Goal: Transaction & Acquisition: Obtain resource

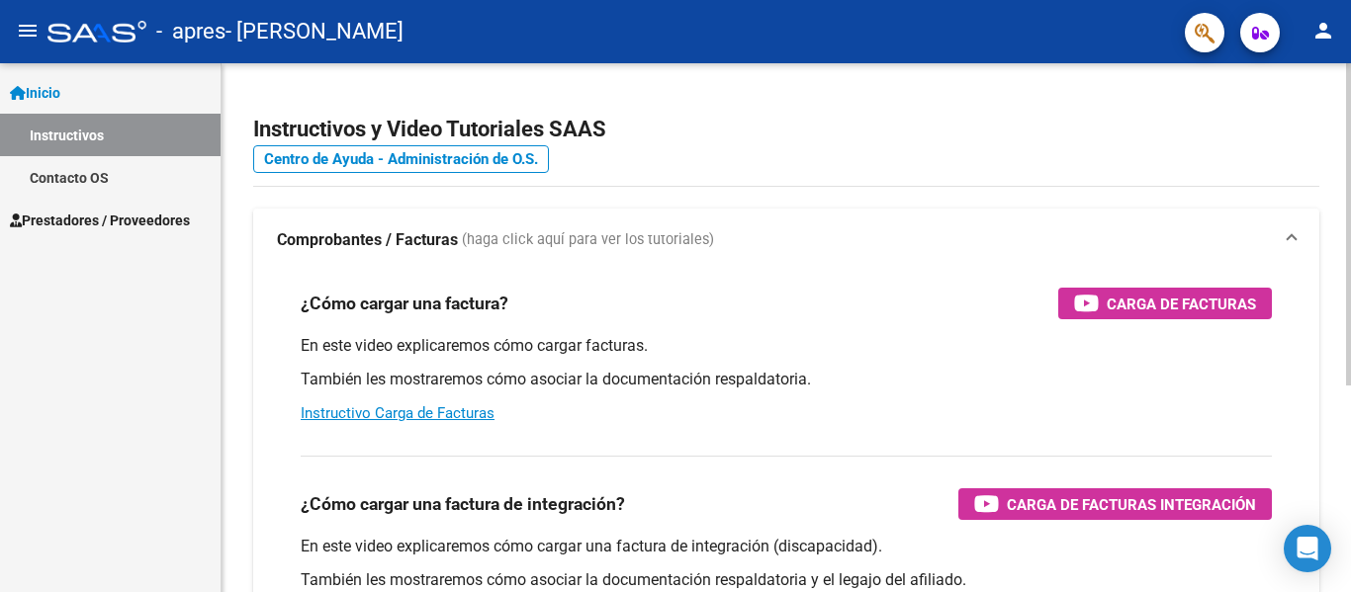
click at [1329, 22] on div "menu - apres - [PERSON_NAME] person Inicio Instructivos Contacto OS Prestadores…" at bounding box center [675, 296] width 1351 height 592
click at [95, 225] on span "Prestadores / Proveedores" at bounding box center [100, 221] width 180 height 22
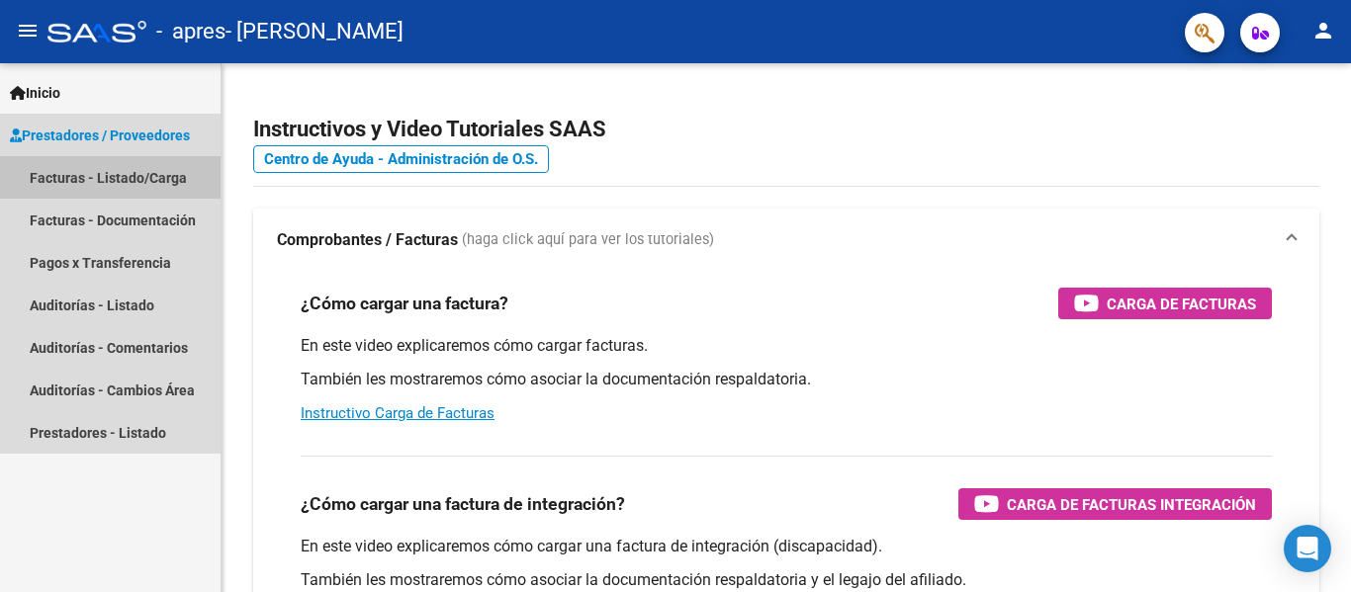
click at [57, 168] on link "Facturas - Listado/Carga" at bounding box center [110, 177] width 221 height 43
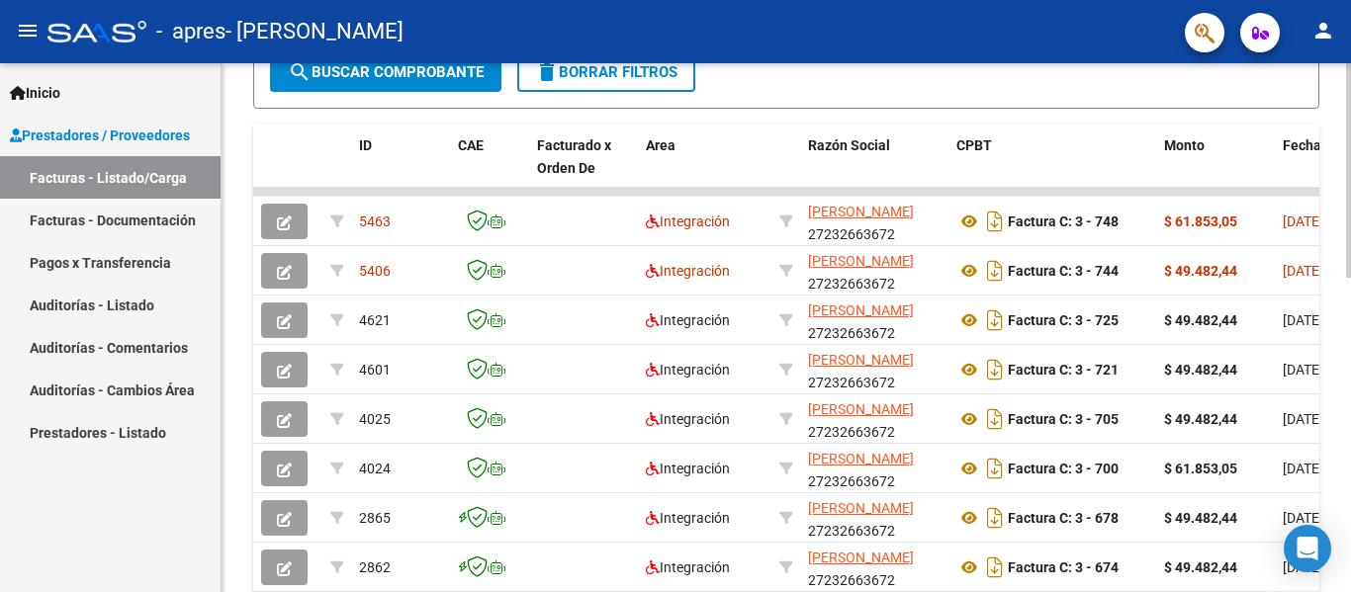
scroll to position [549, 0]
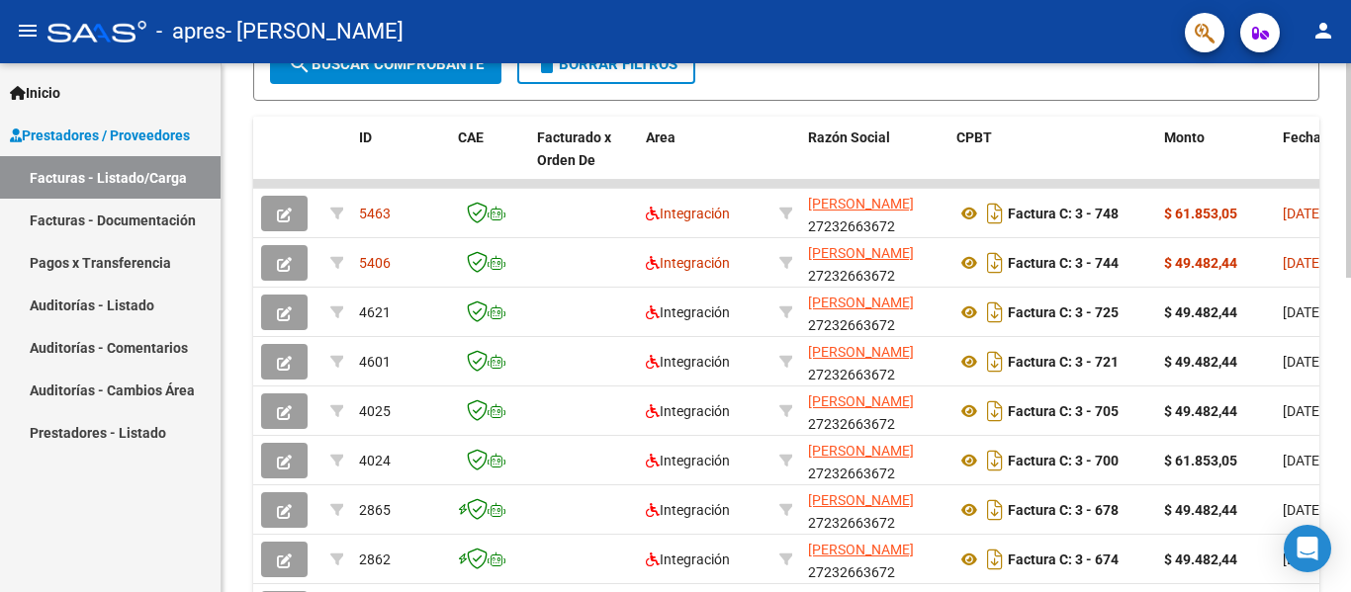
click at [1350, 489] on div at bounding box center [1348, 398] width 5 height 215
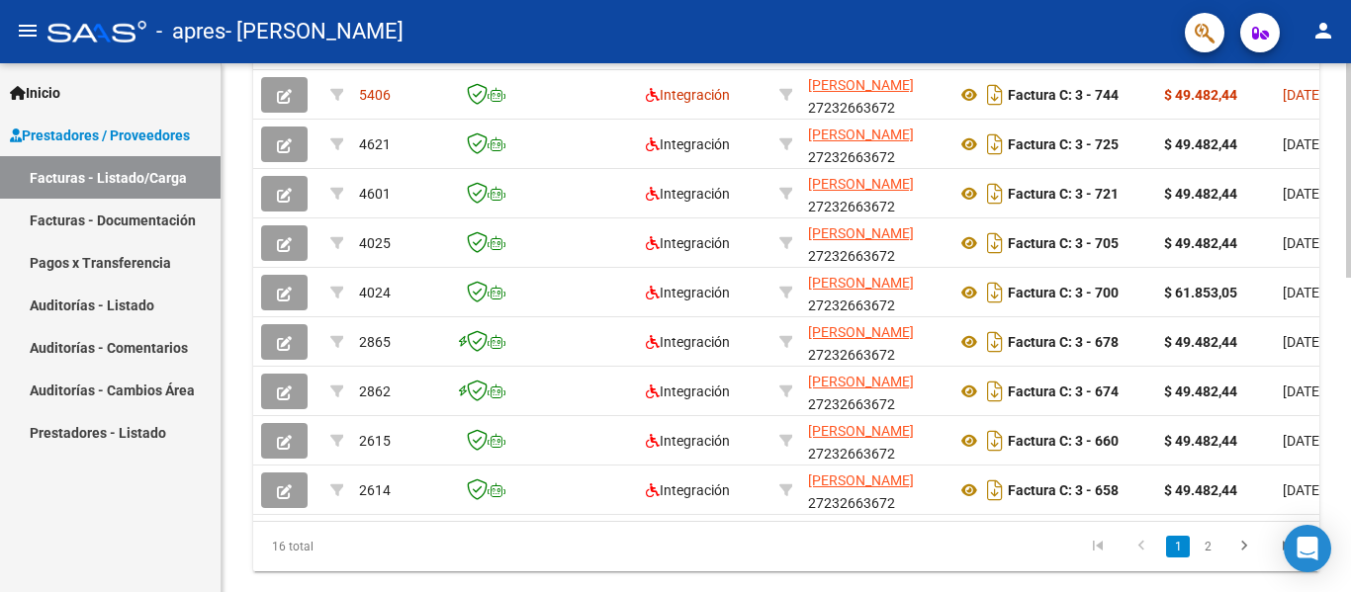
scroll to position [775, 0]
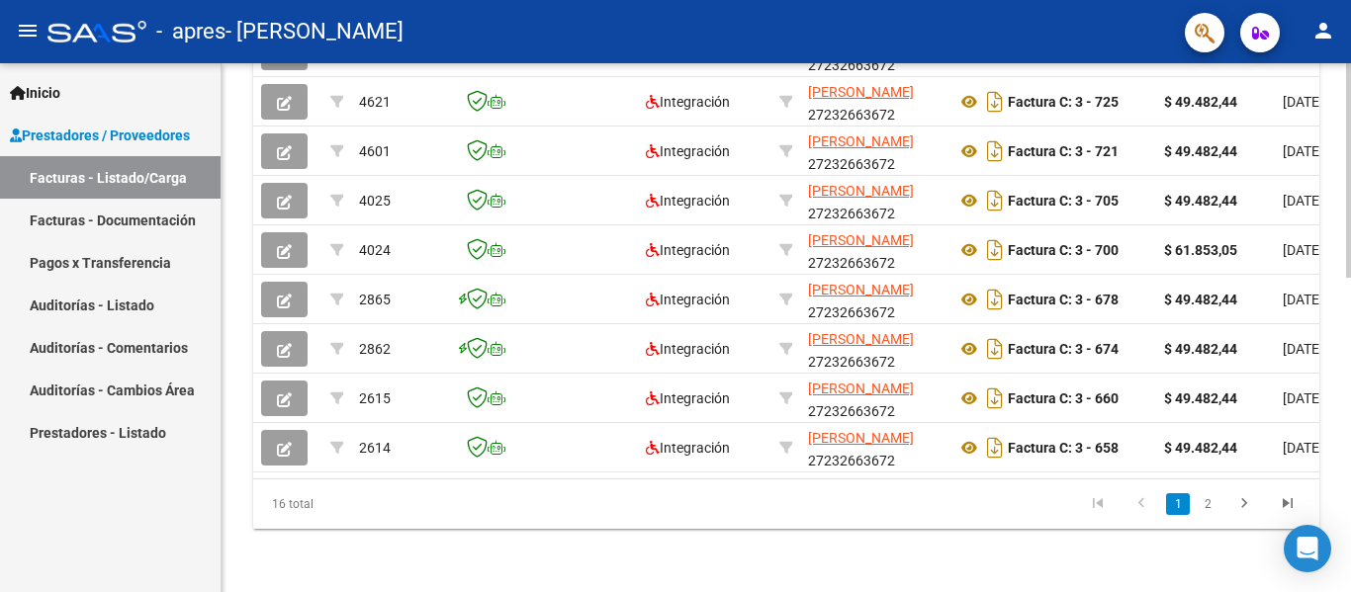
click at [1350, 456] on div at bounding box center [1348, 485] width 5 height 215
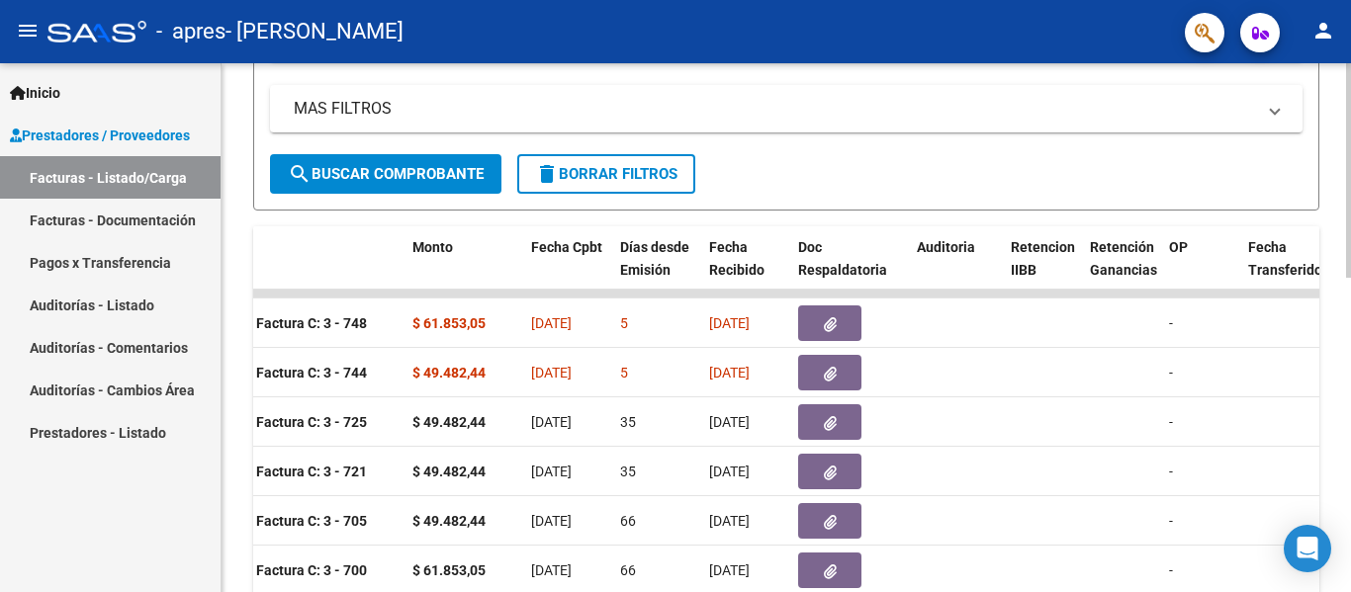
scroll to position [419, 0]
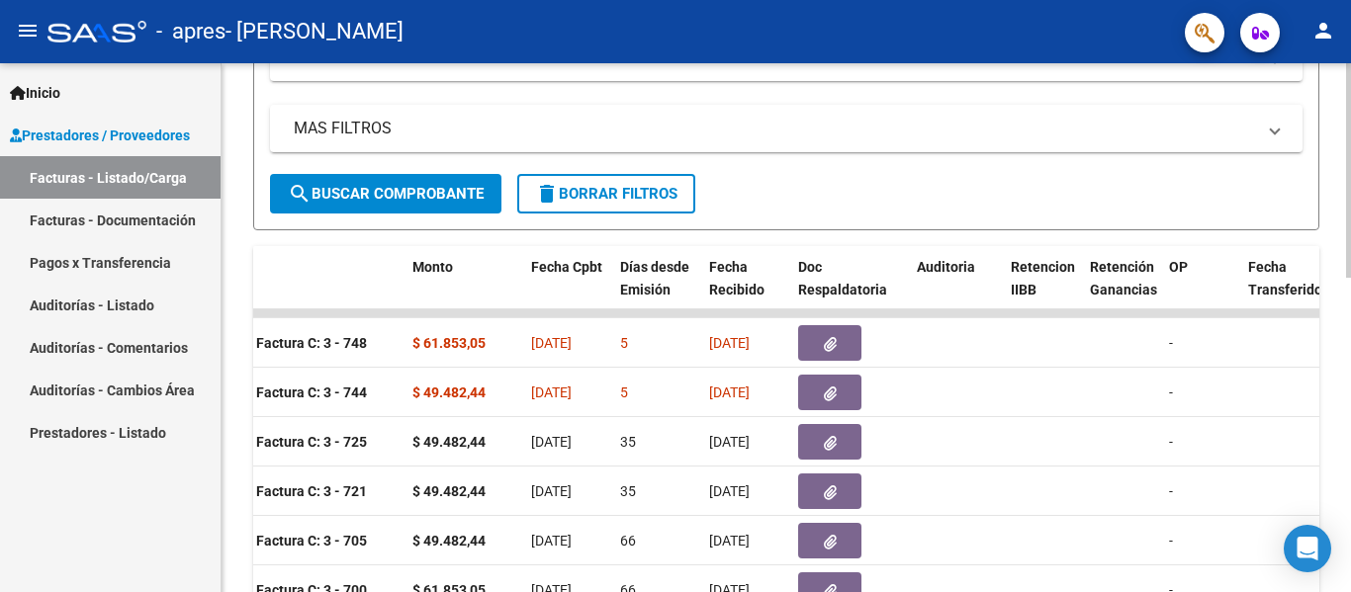
click at [1350, 275] on div at bounding box center [1348, 344] width 5 height 215
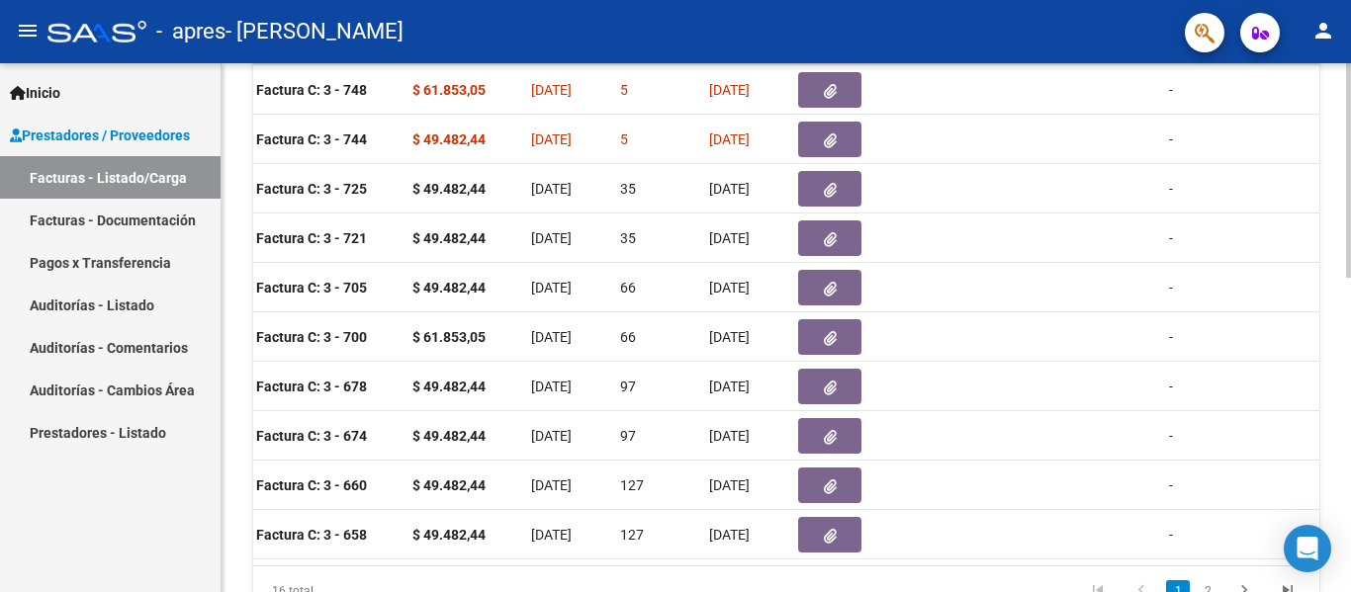
scroll to position [775, 0]
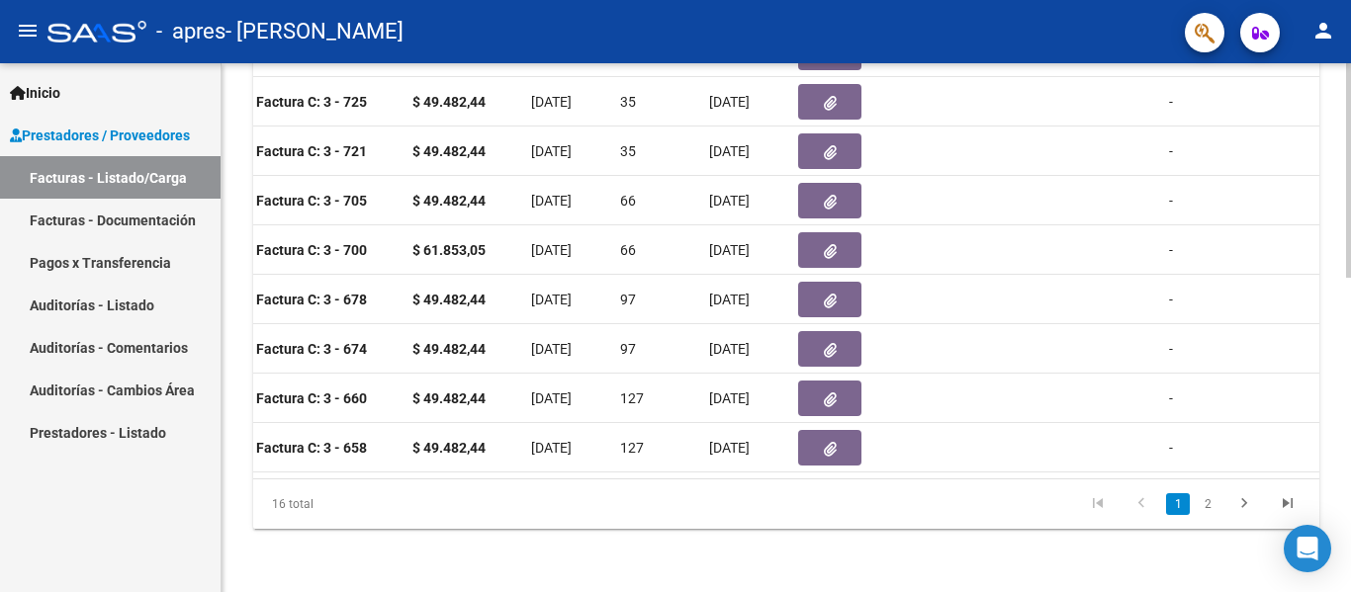
click at [1350, 416] on div at bounding box center [1348, 485] width 5 height 215
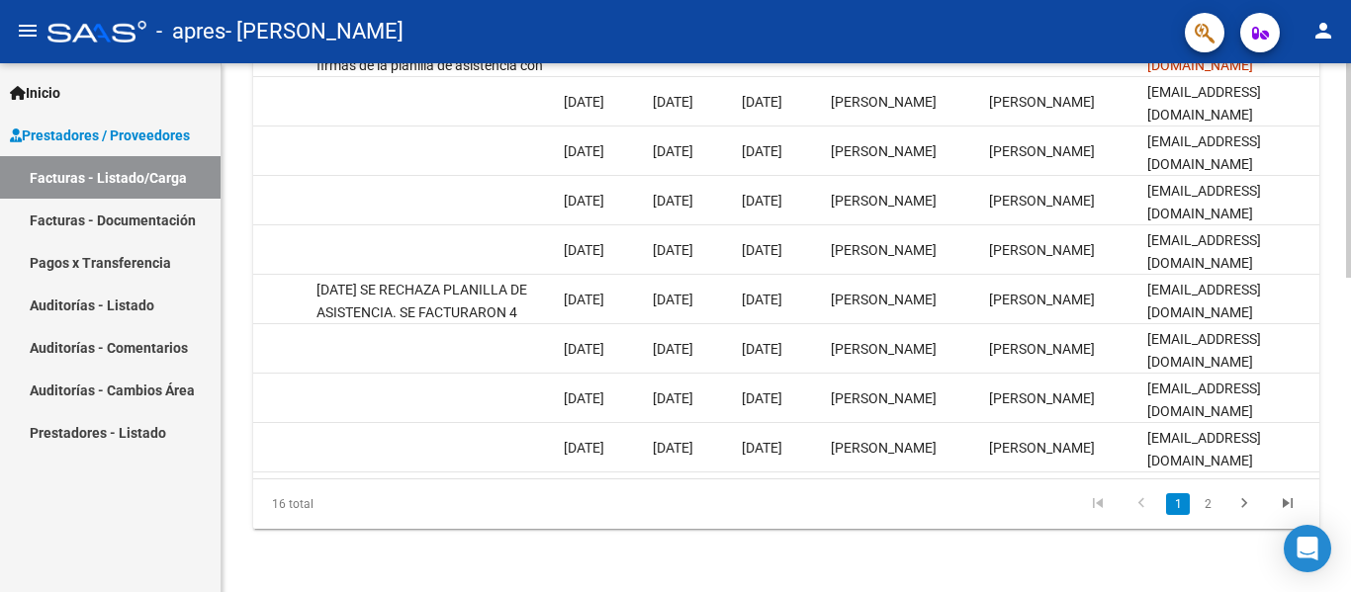
scroll to position [0, 3103]
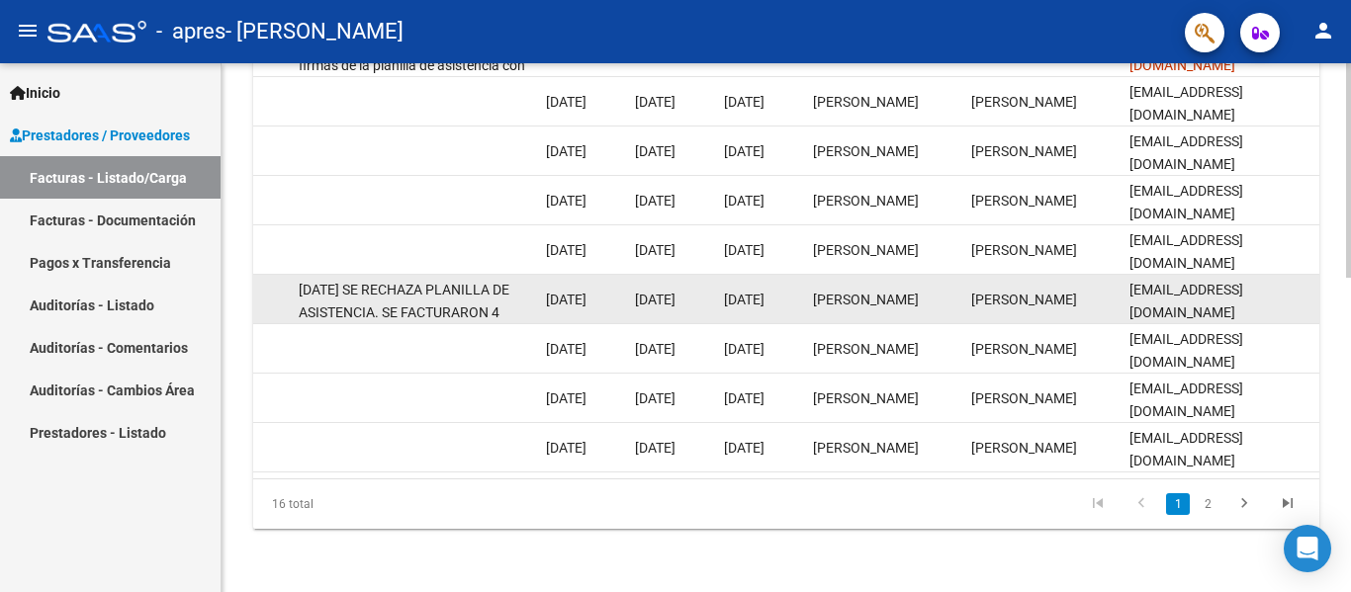
click at [536, 283] on datatable-body-cell "[DATE] SE RECHAZA PLANILLA DE ASISTENCIA. SE FACTURARON 4 SESIONES Y EN LA PLAN…" at bounding box center [414, 299] width 247 height 48
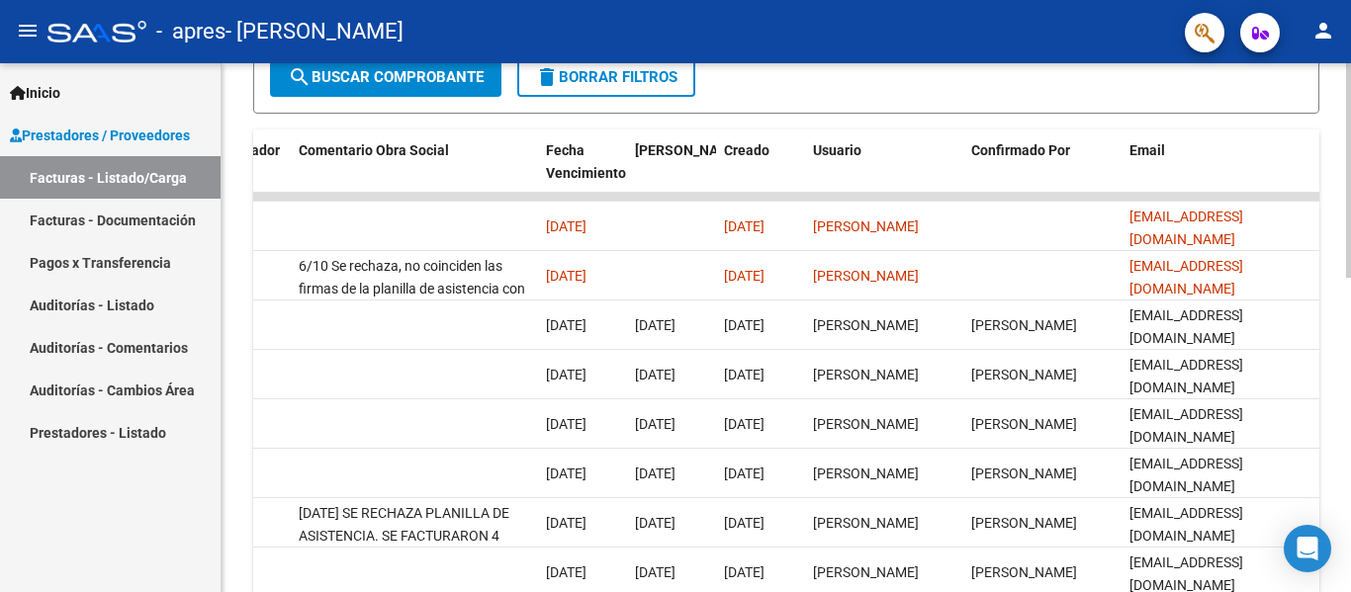
scroll to position [534, 0]
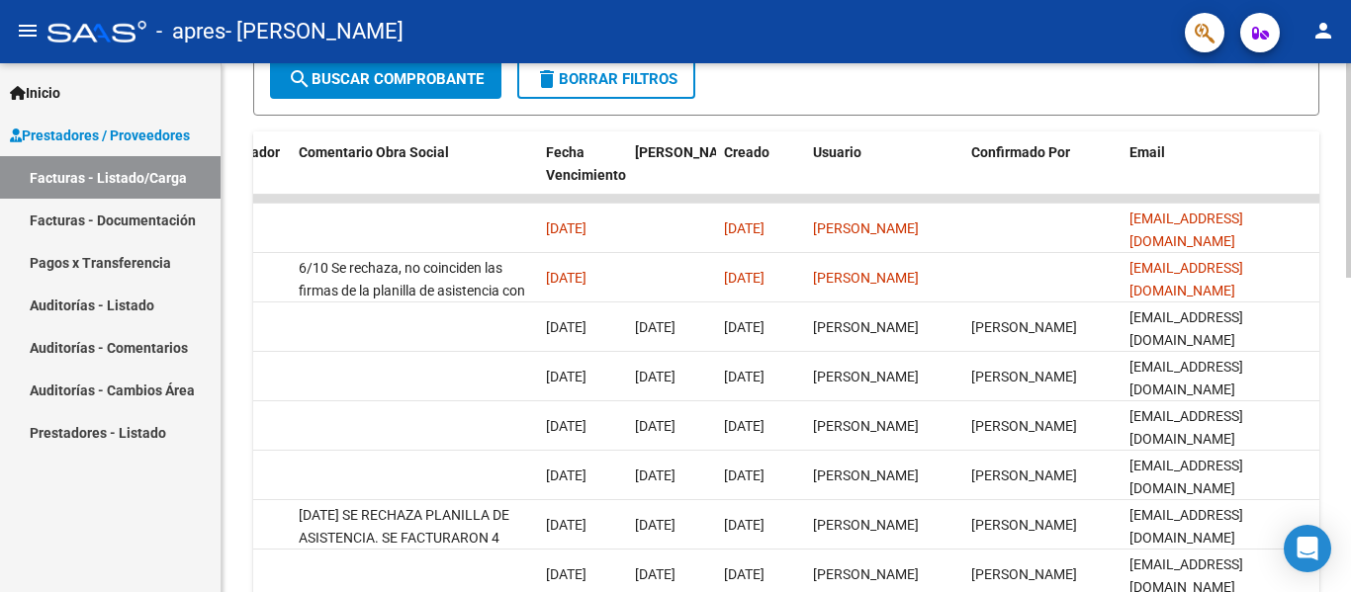
click at [1349, 303] on div at bounding box center [1348, 392] width 5 height 215
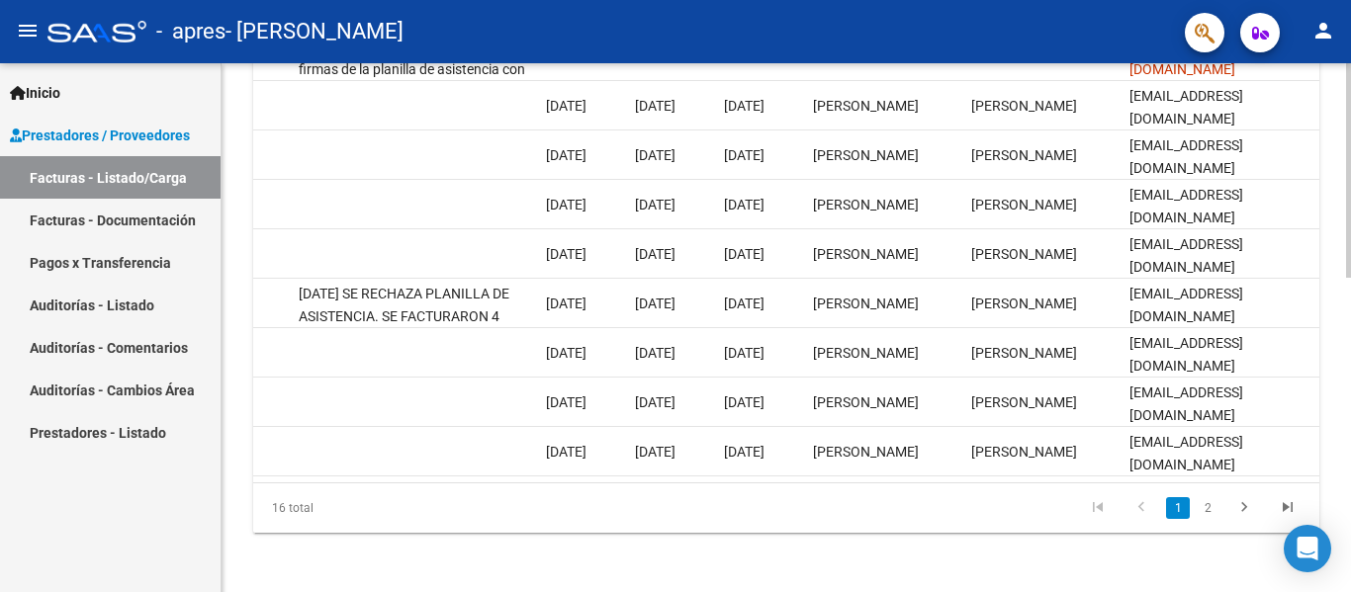
scroll to position [775, 0]
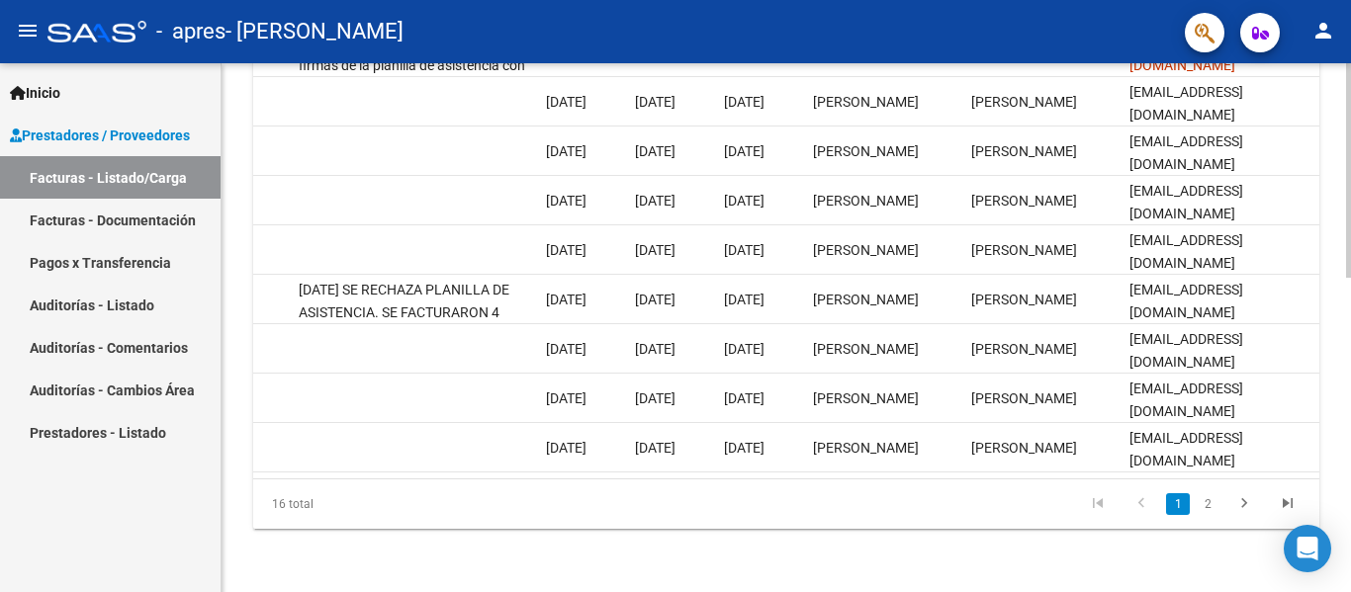
click at [1350, 424] on div at bounding box center [1348, 485] width 5 height 215
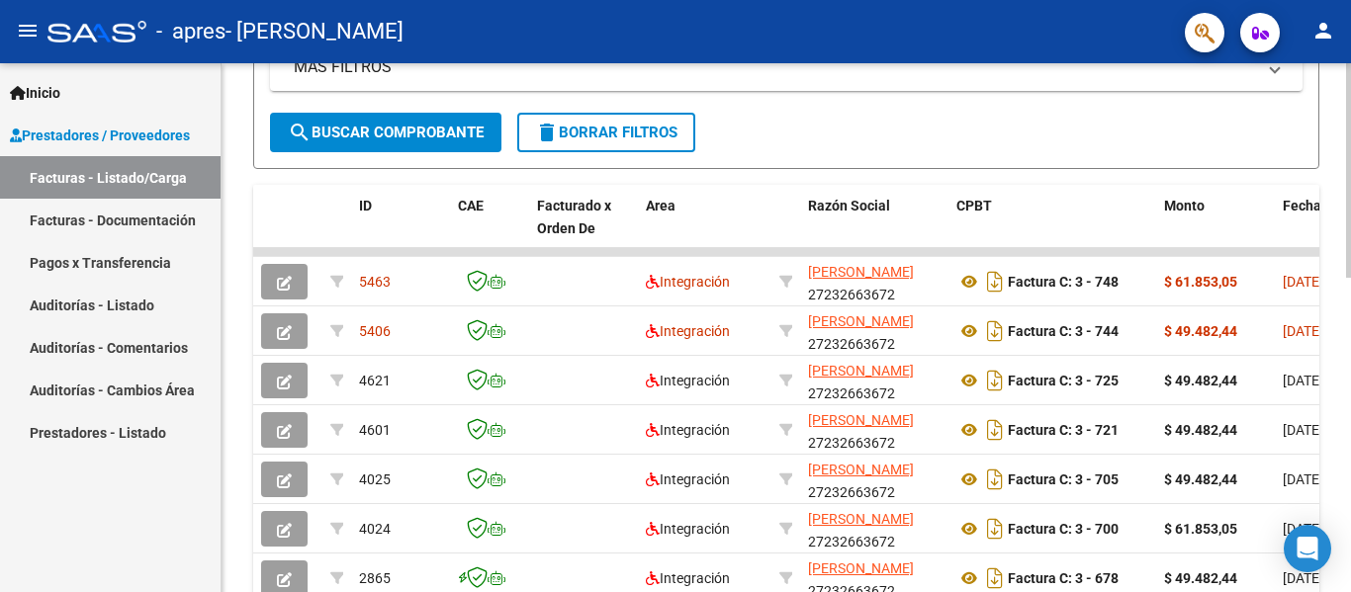
scroll to position [486, 0]
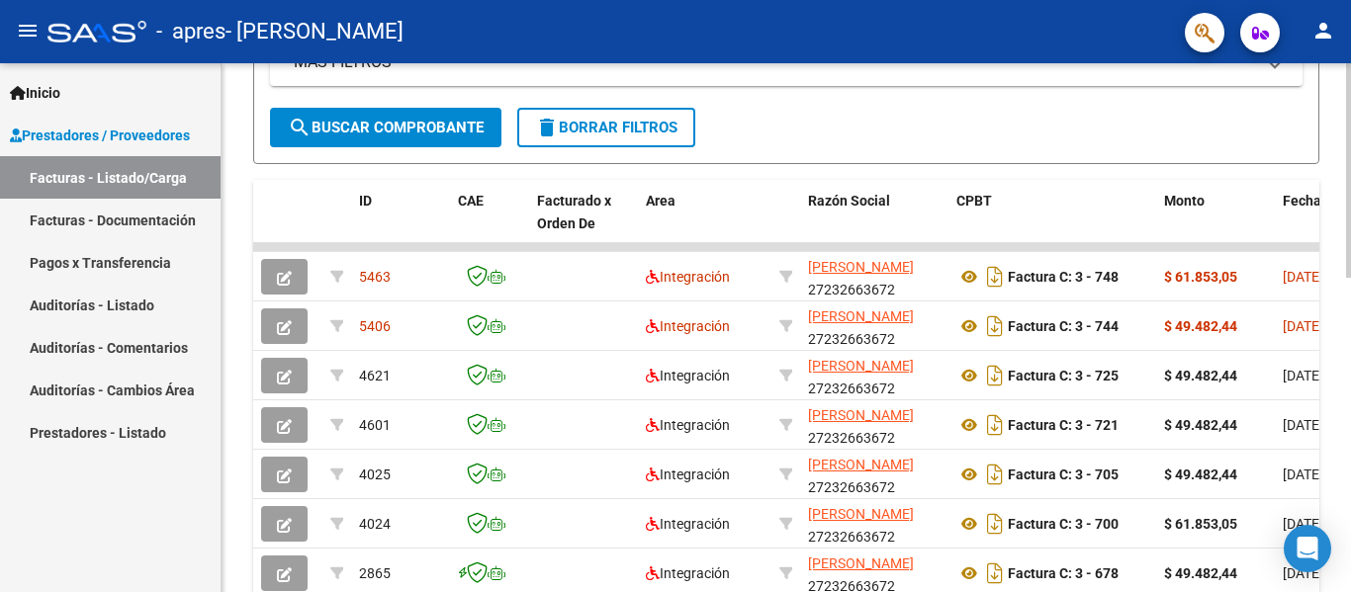
click at [1350, 297] on div at bounding box center [1348, 371] width 5 height 215
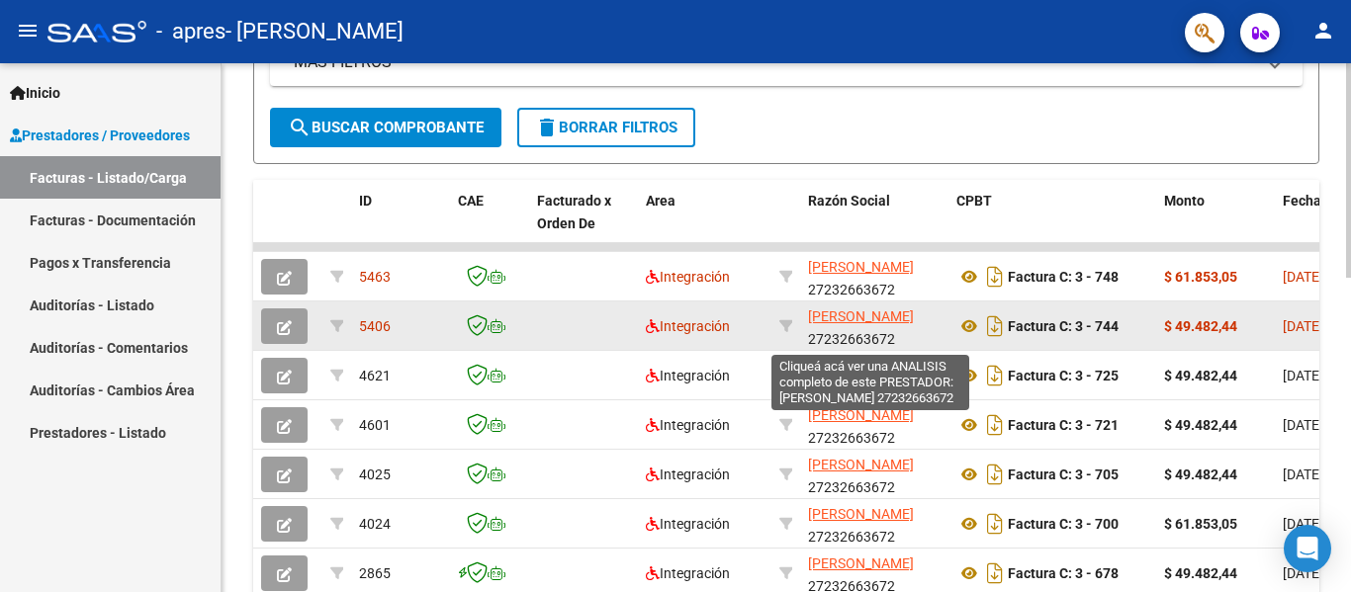
click at [860, 310] on span "[PERSON_NAME]" at bounding box center [861, 317] width 106 height 16
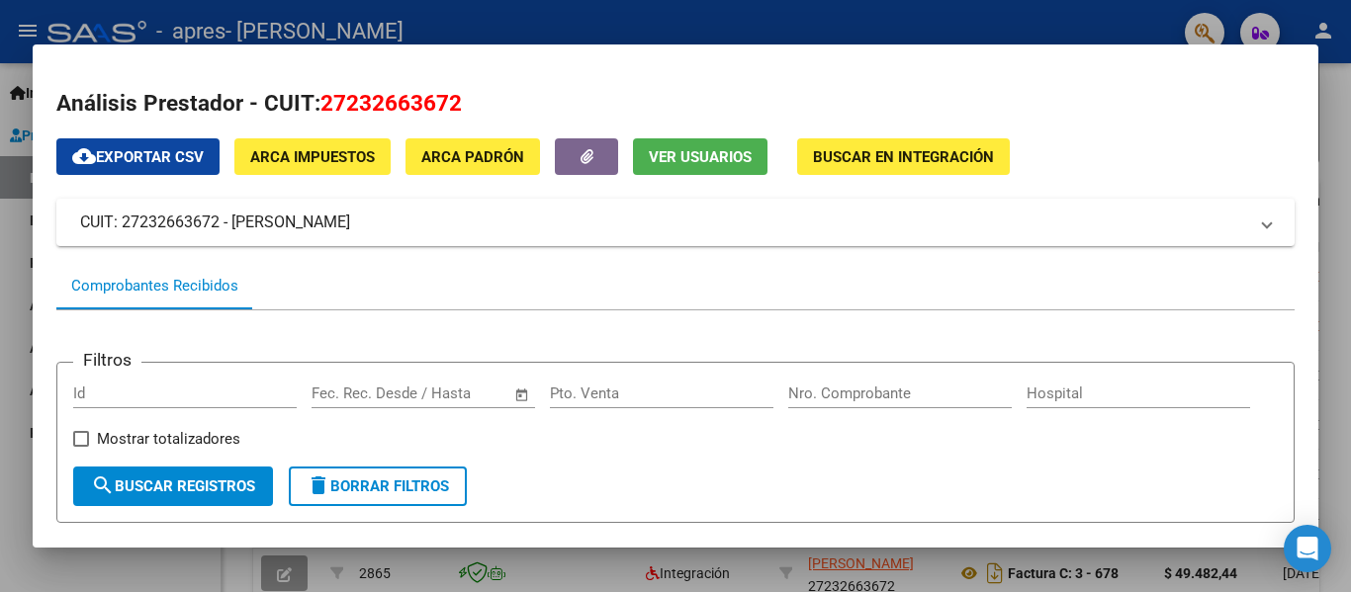
click at [1342, 111] on div at bounding box center [675, 296] width 1351 height 592
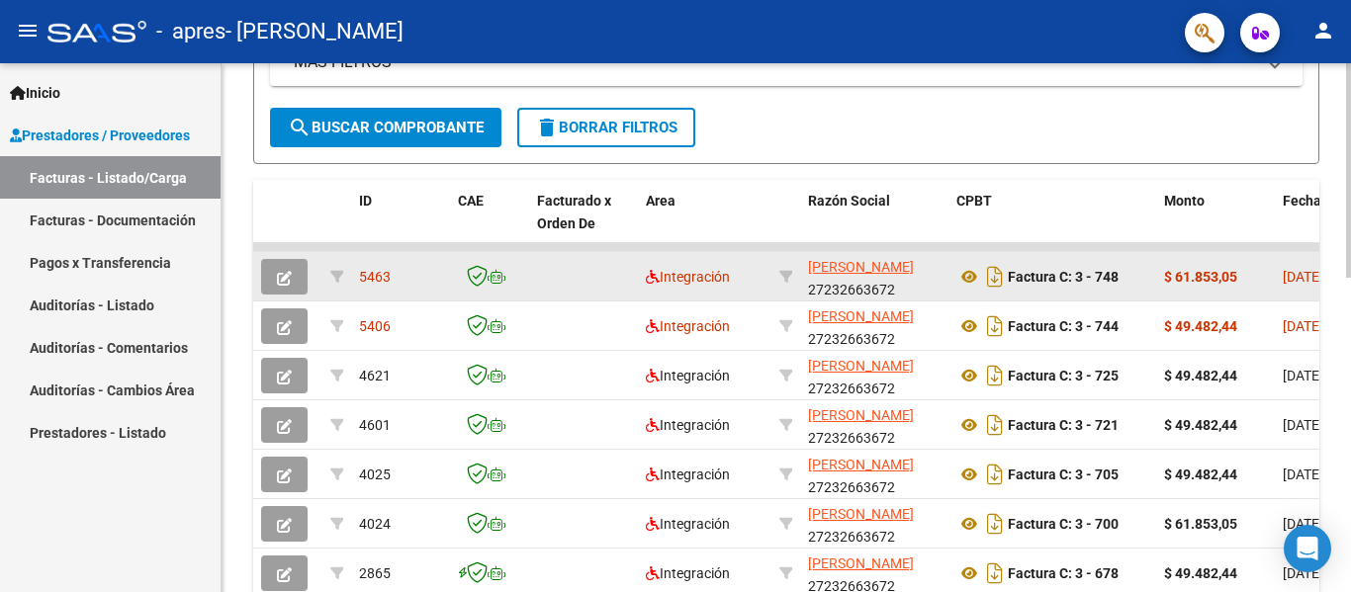
drag, startPoint x: 1342, startPoint y: 111, endPoint x: 1124, endPoint y: 275, distance: 272.5
click at [1124, 275] on div "Video tutorial PRESTADORES -> Listado de CPBTs Emitidos por Prestadores / Prove…" at bounding box center [786, 222] width 1129 height 1289
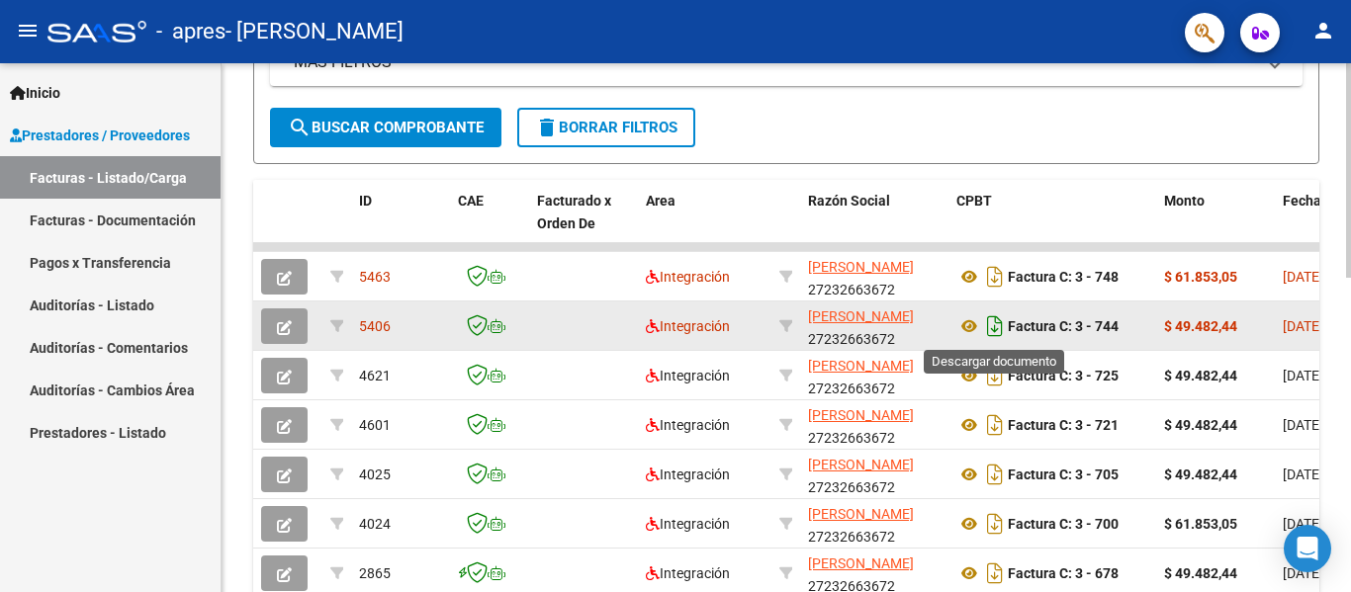
click at [990, 326] on icon "Descargar documento" at bounding box center [995, 327] width 26 height 32
click at [971, 319] on icon at bounding box center [969, 326] width 26 height 24
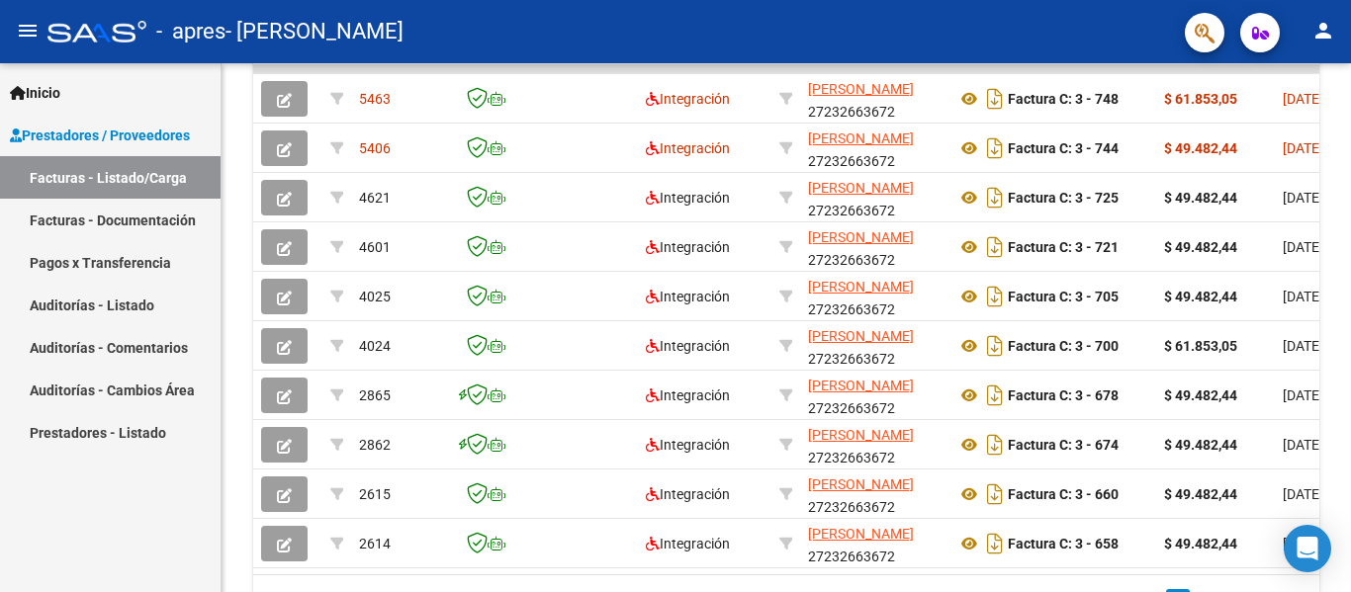
scroll to position [775, 0]
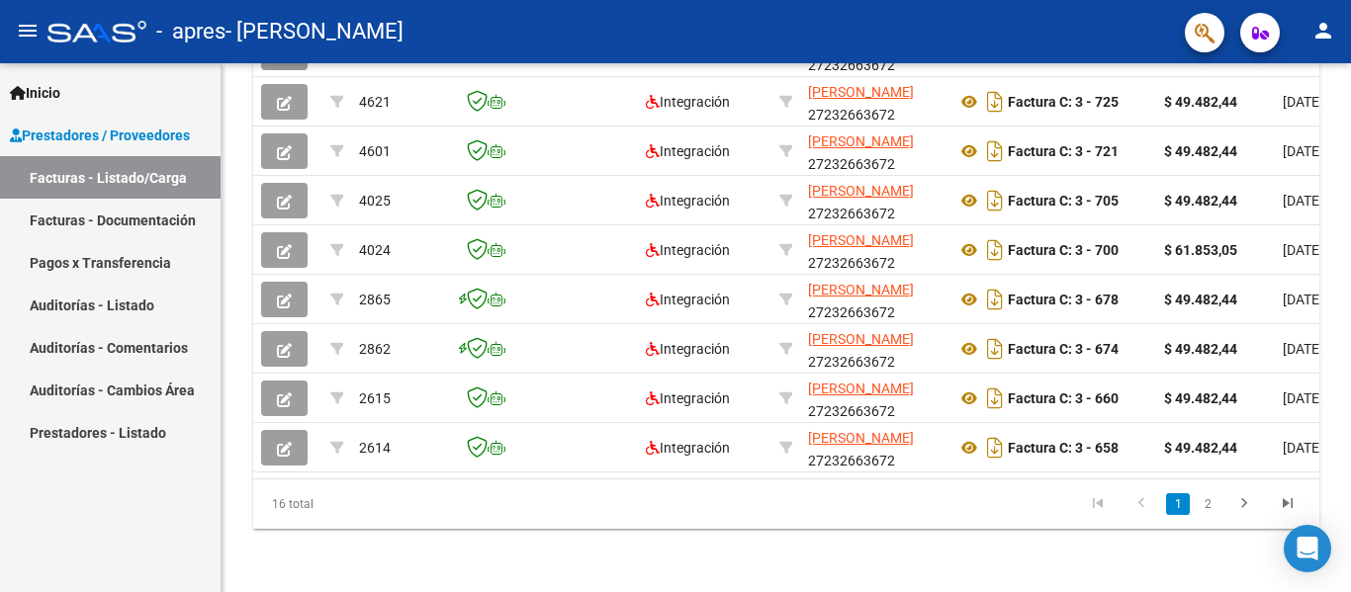
click at [1350, 591] on html "menu - apres - [PERSON_NAME] person Inicio Instructivos Contacto OS Prestadores…" at bounding box center [675, 296] width 1351 height 592
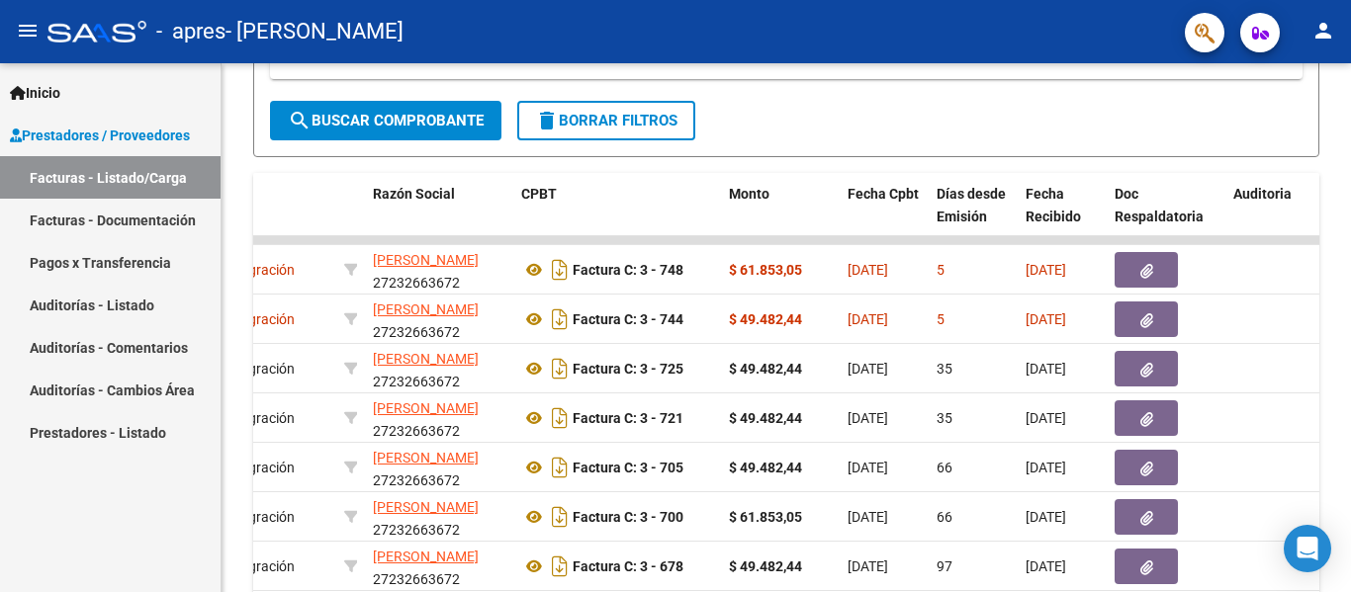
scroll to position [497, 0]
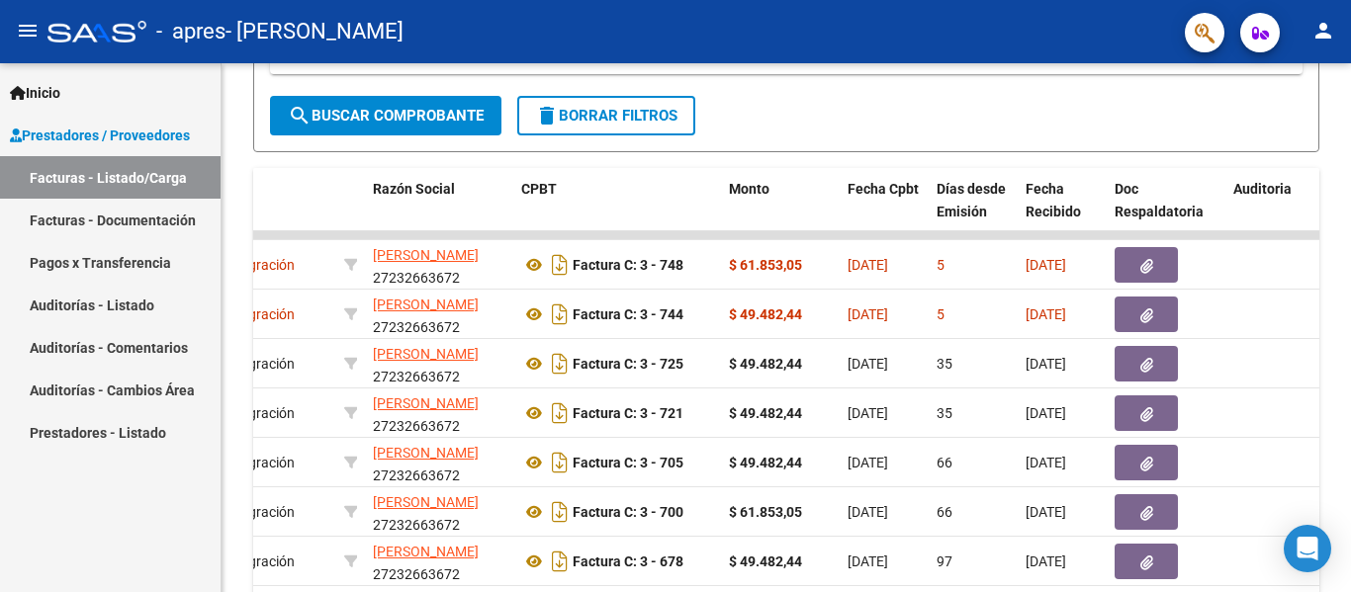
click at [1350, 281] on div at bounding box center [1348, 376] width 5 height 215
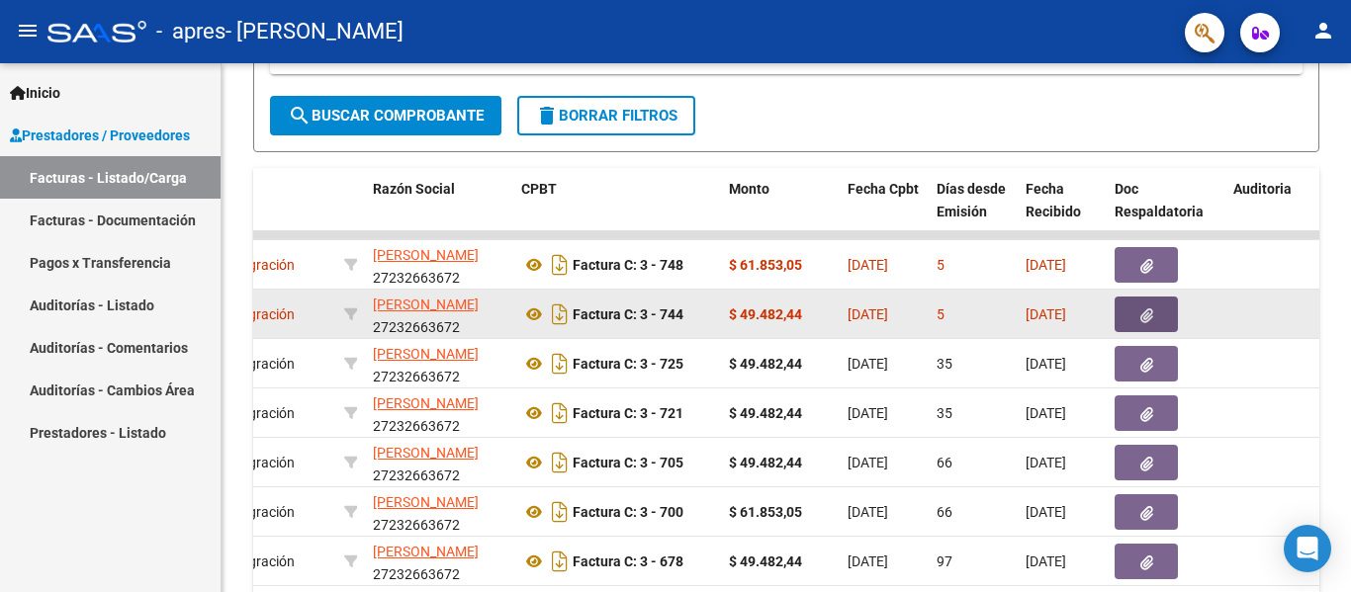
click at [1146, 311] on icon "button" at bounding box center [1146, 316] width 13 height 15
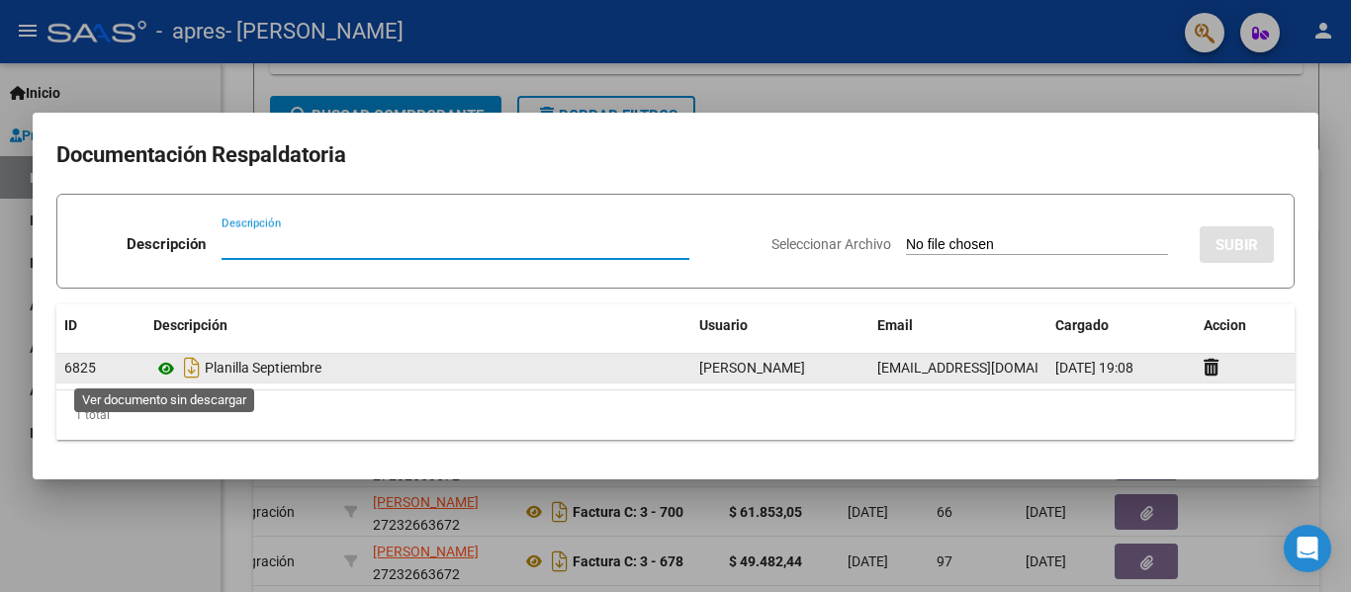
click at [165, 371] on icon at bounding box center [166, 369] width 26 height 24
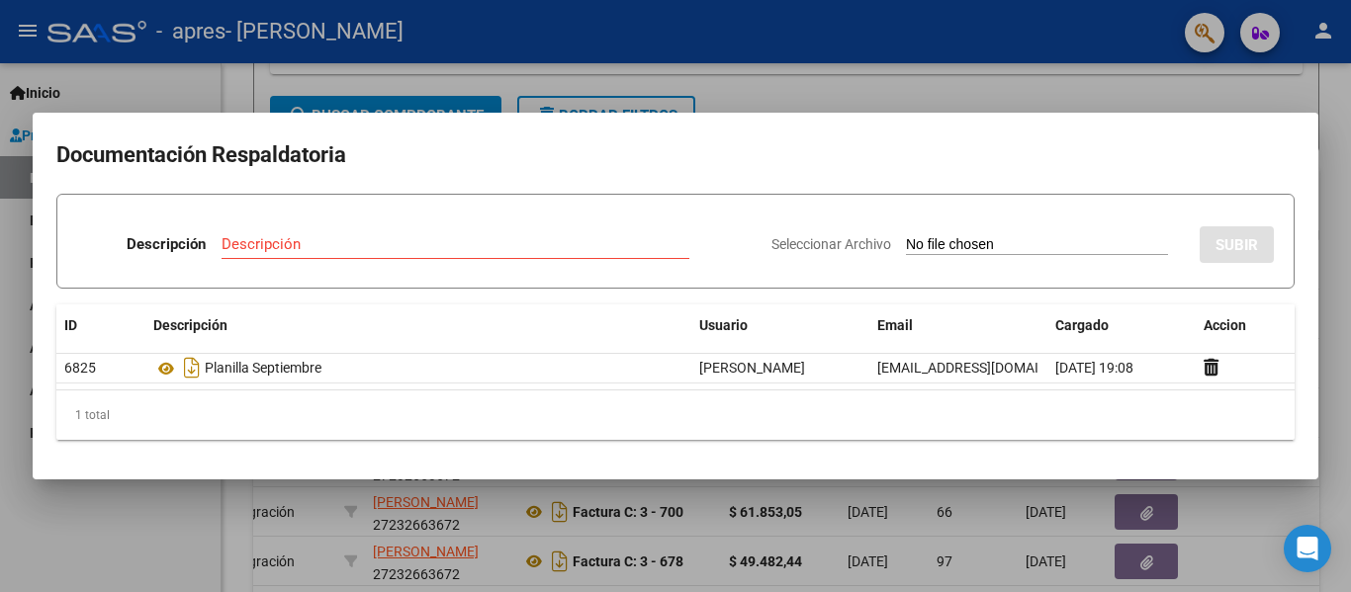
click at [671, 23] on div at bounding box center [675, 296] width 1351 height 592
